Goal: Task Accomplishment & Management: Manage account settings

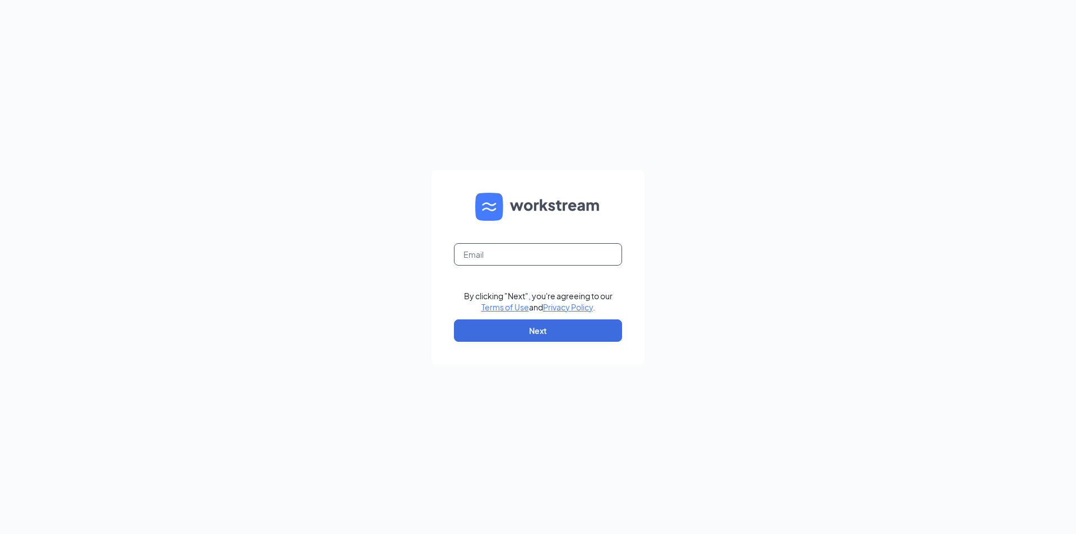
click at [482, 248] on input "text" at bounding box center [538, 254] width 168 height 22
type input "kasey@skmanagers.com"
click at [513, 320] on button "Next" at bounding box center [538, 330] width 168 height 22
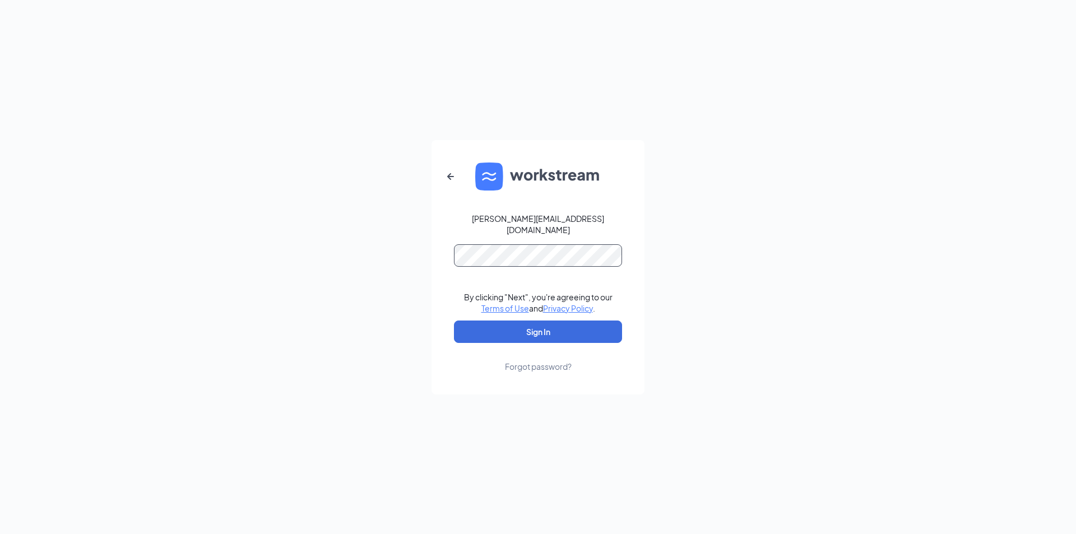
click at [454, 321] on button "Sign In" at bounding box center [538, 332] width 168 height 22
click at [542, 327] on button "Sign In" at bounding box center [538, 332] width 168 height 22
click at [430, 254] on div "kasey@skmanagers.com Credential mismatches. By clicking "Next", you're agreeing…" at bounding box center [538, 267] width 1076 height 534
click at [454, 321] on button "Sign In" at bounding box center [538, 332] width 168 height 22
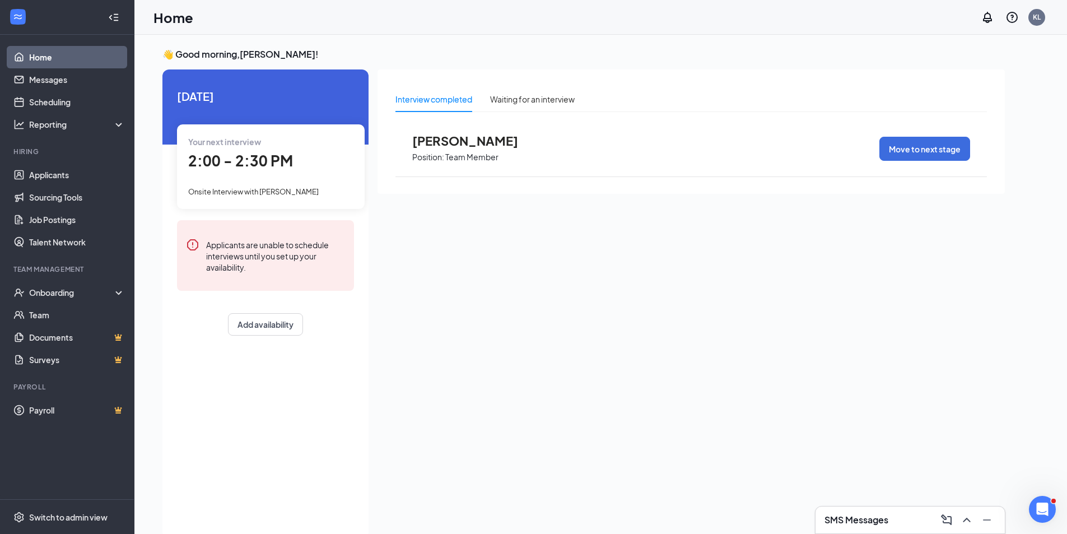
click at [869, 523] on h3 "SMS Messages" at bounding box center [857, 520] width 64 height 12
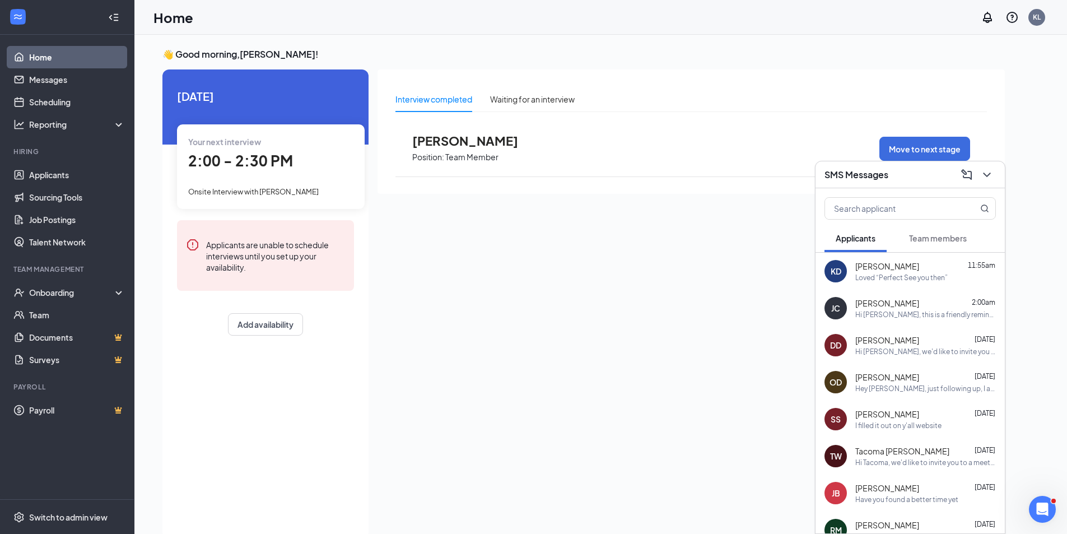
click at [934, 267] on div "[PERSON_NAME] 11:55am" at bounding box center [926, 266] width 141 height 11
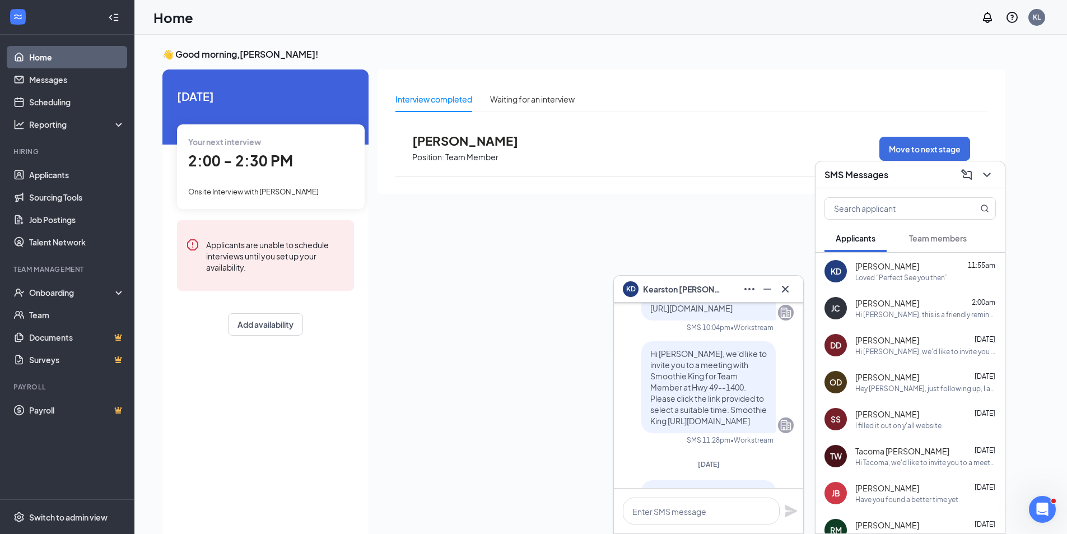
scroll to position [-336, 0]
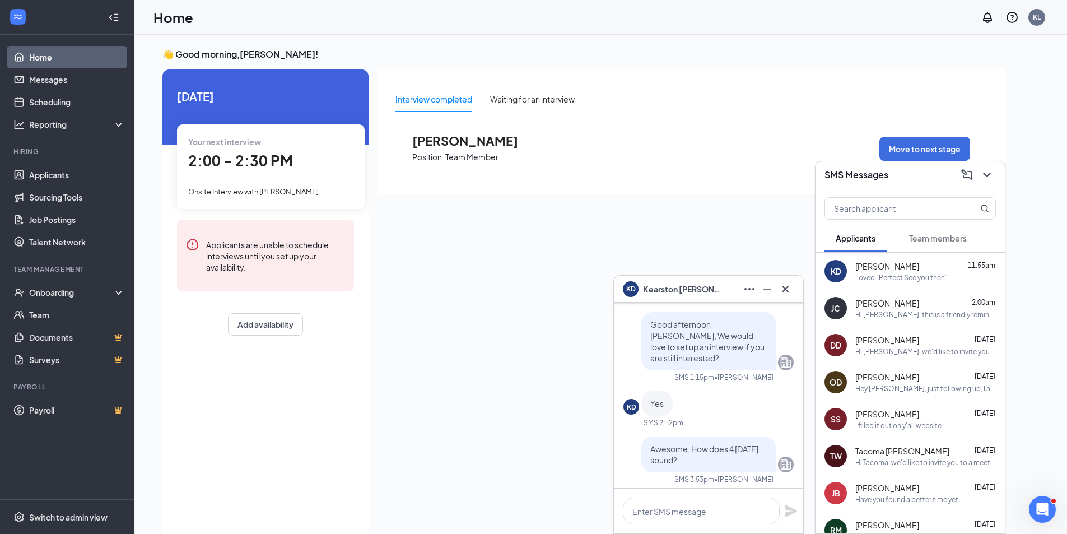
click at [932, 234] on span "Team members" at bounding box center [938, 238] width 58 height 10
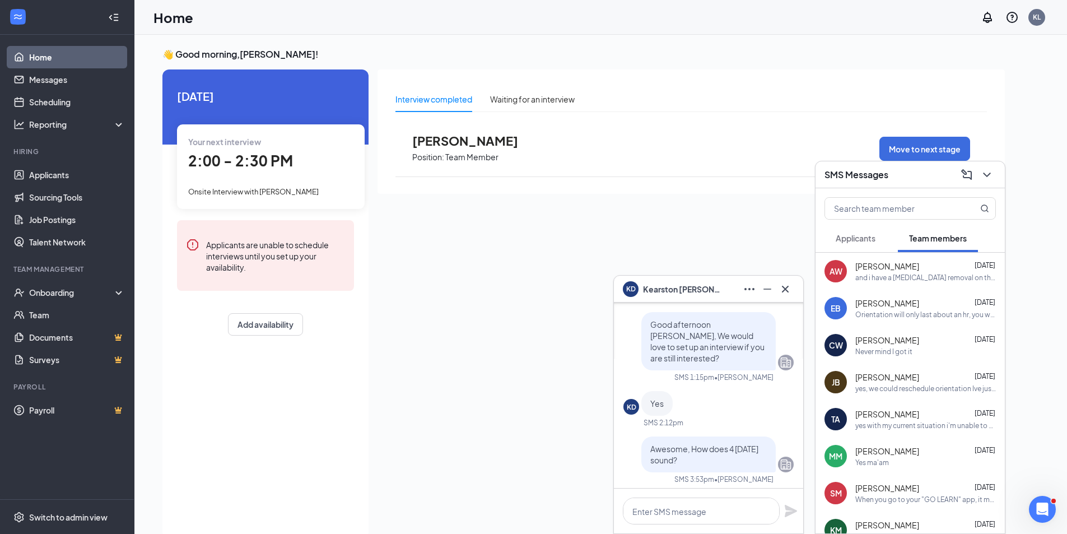
click at [852, 230] on button "Applicants" at bounding box center [856, 238] width 62 height 28
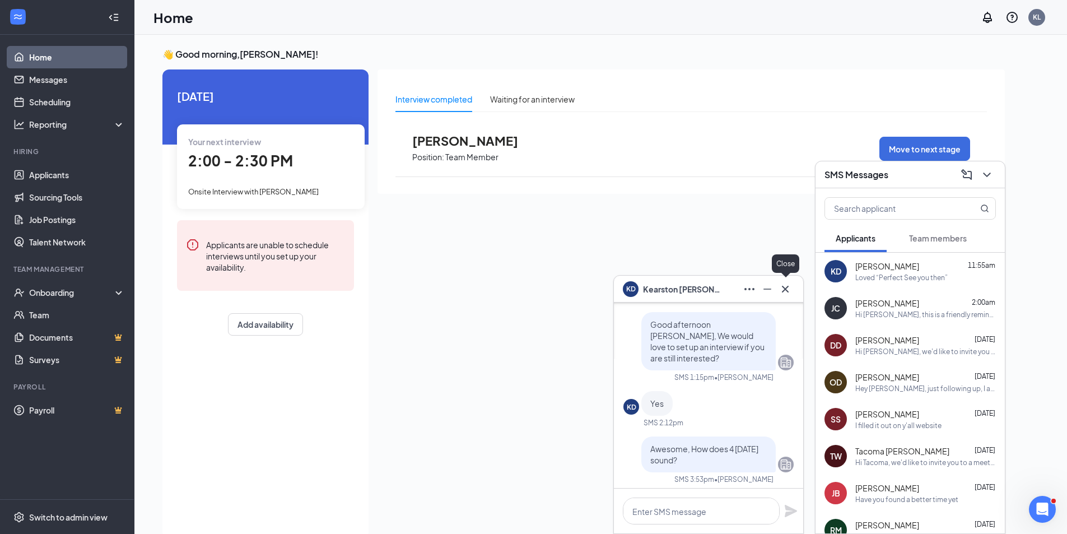
click at [793, 294] on button at bounding box center [786, 289] width 18 height 18
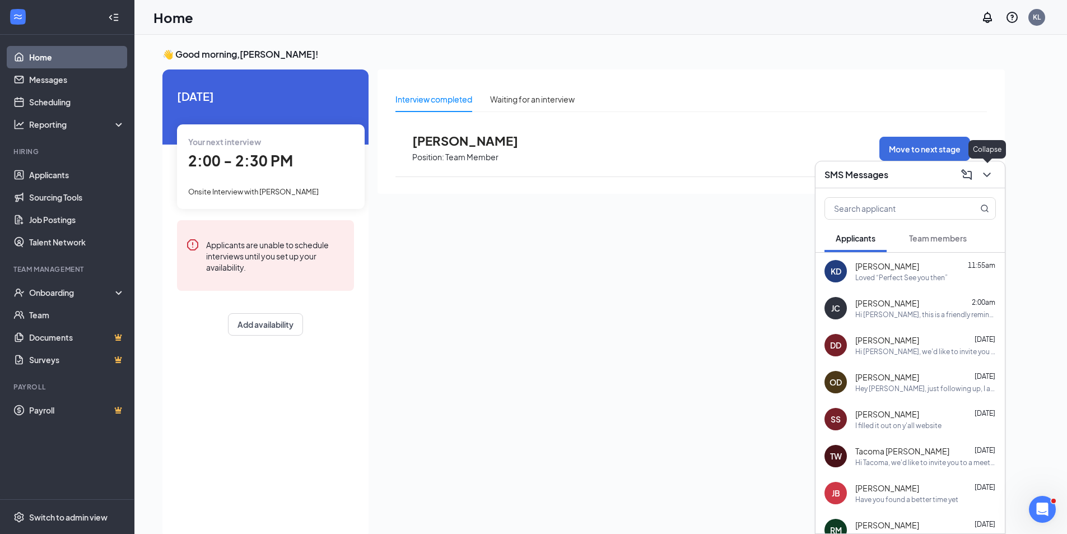
click at [990, 179] on icon "ChevronDown" at bounding box center [987, 174] width 13 height 13
